Goal: Navigation & Orientation: Find specific page/section

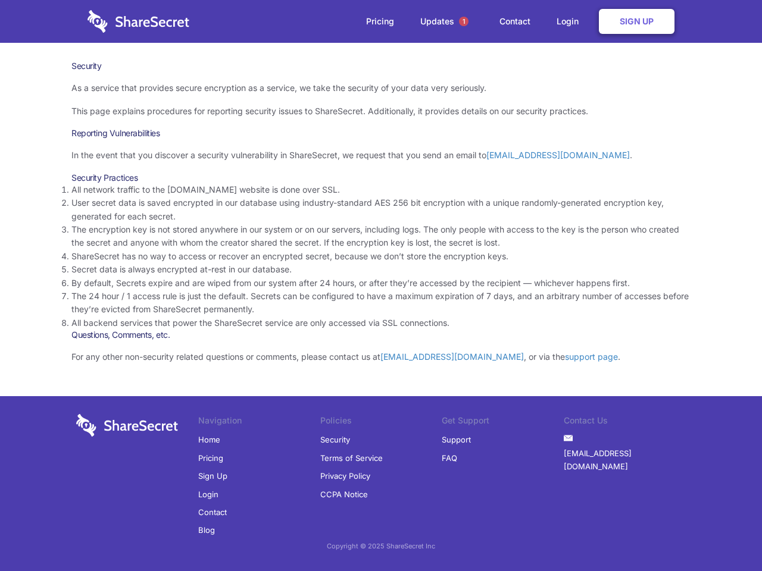
click at [381, 286] on li "By default, Secrets expire and are wiped from our system after 24 hours, or aft…" at bounding box center [380, 283] width 619 height 13
click at [464, 21] on span "1" at bounding box center [464, 22] width 10 height 10
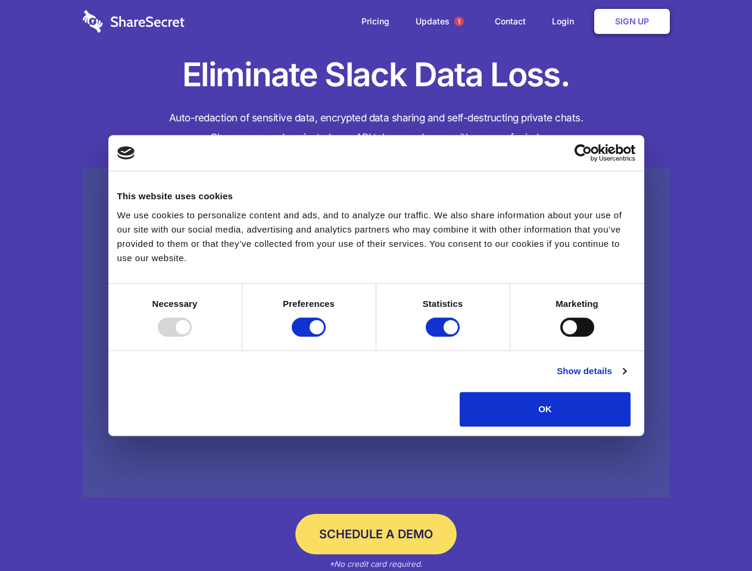
click at [192, 337] on div at bounding box center [175, 327] width 34 height 19
click at [326, 337] on input "Preferences" at bounding box center [309, 327] width 34 height 19
checkbox input "false"
click at [444, 337] on input "Statistics" at bounding box center [443, 327] width 34 height 19
checkbox input "false"
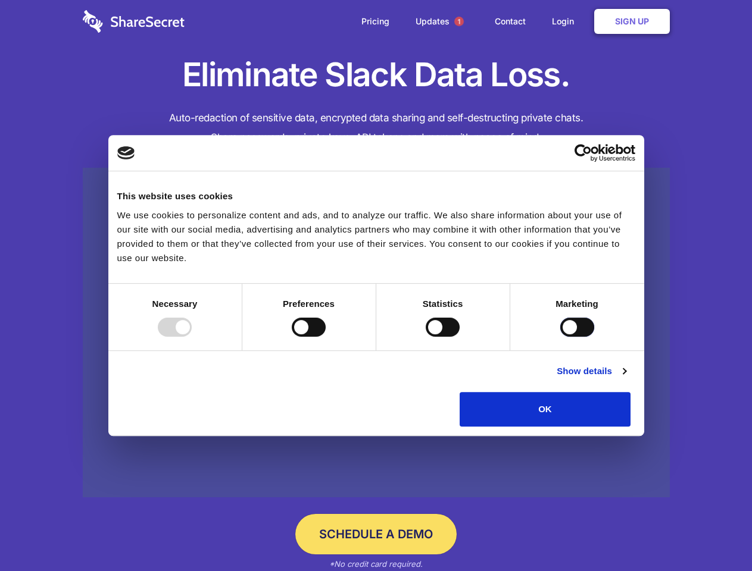
click at [560, 337] on input "Marketing" at bounding box center [577, 327] width 34 height 19
checkbox input "true"
click at [626, 379] on link "Show details" at bounding box center [591, 371] width 69 height 14
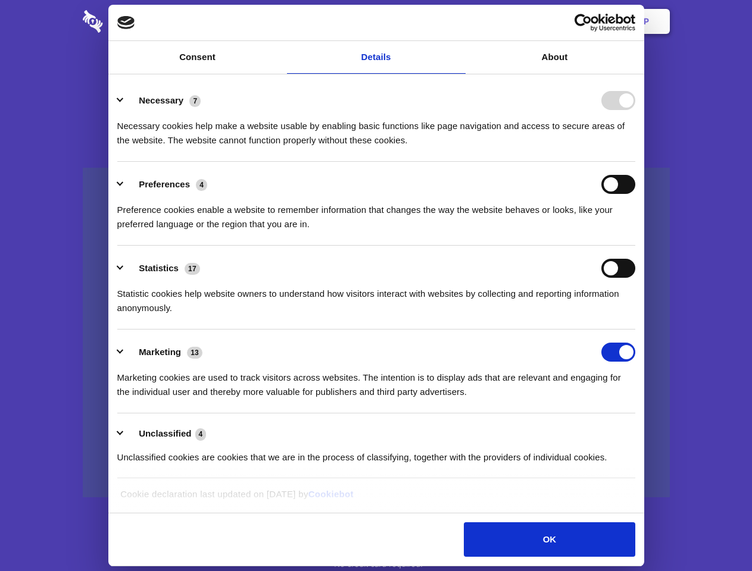
click at [635, 162] on li "Necessary 7 Necessary cookies help make a website usable by enabling basic func…" at bounding box center [376, 120] width 518 height 84
click at [458, 21] on span "1" at bounding box center [459, 22] width 10 height 10
